Goal: Browse casually

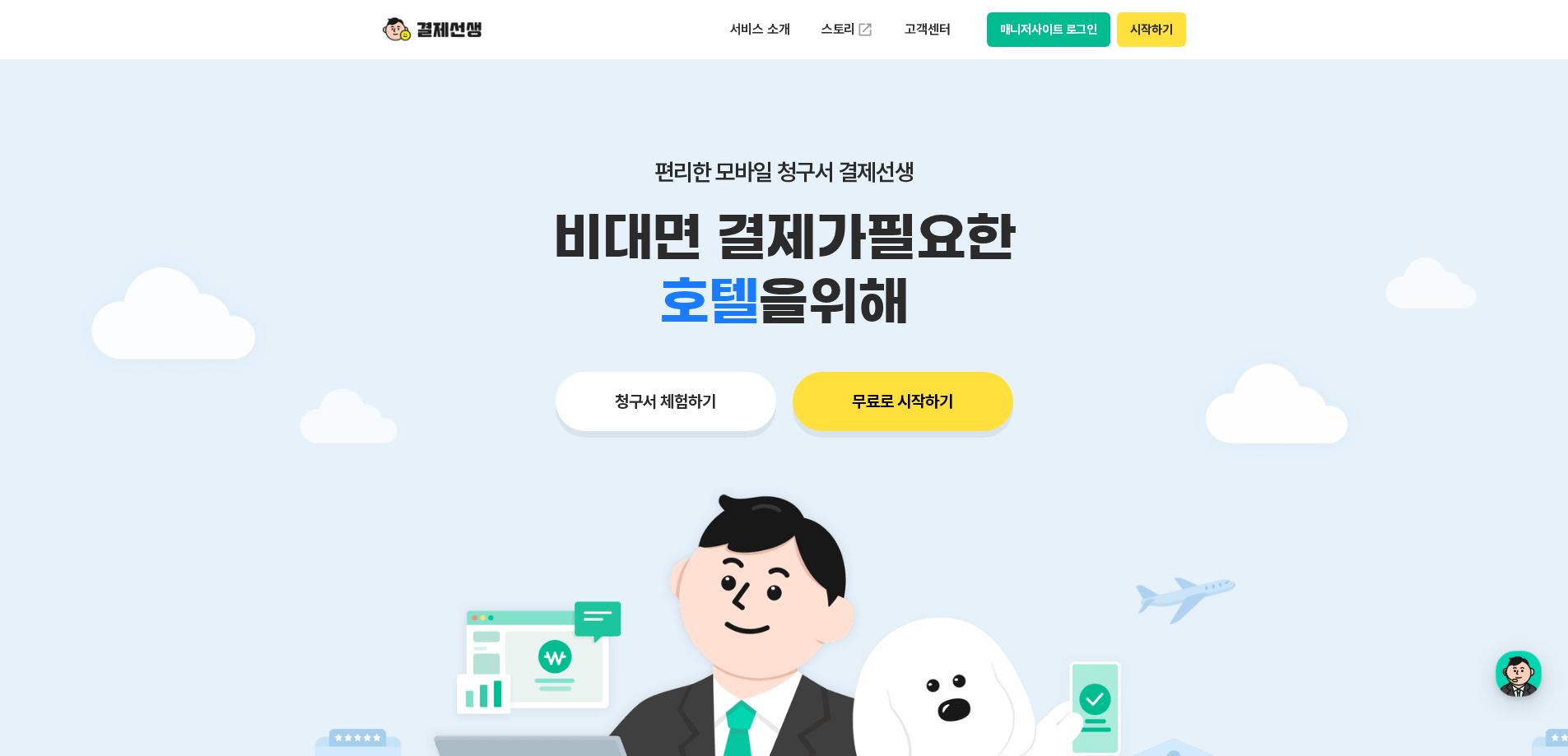
drag, startPoint x: 677, startPoint y: 240, endPoint x: 685, endPoint y: 13, distance: 227.1
click at [682, 116] on div "편리한 모바일 청구서 결제선생 비대면 결제가 필요한 학원 공부방 호텔 쇼핑몰 병원 배달 보험사 항공사 골프장 을 위해 청구서 체험하기 무료로 …" at bounding box center [784, 262] width 842 height 407
